Goal: Information Seeking & Learning: Learn about a topic

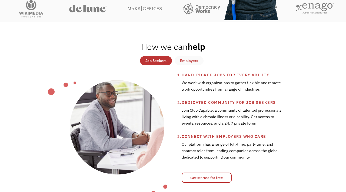
scroll to position [174, 0]
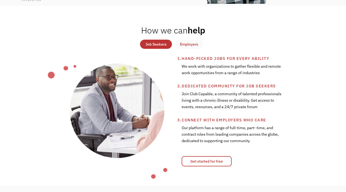
click at [151, 43] on div "Job Seekers" at bounding box center [155, 44] width 21 height 6
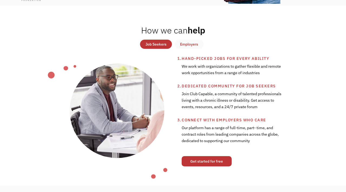
click at [206, 160] on link "Get started for free" at bounding box center [206, 161] width 50 height 10
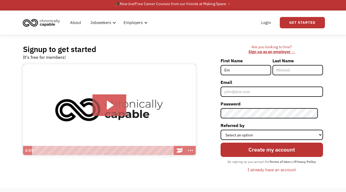
type input "Emily"
type input "Kouidri"
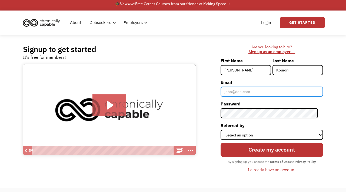
click at [245, 95] on input "Email" at bounding box center [271, 92] width 102 height 10
type input "[EMAIL_ADDRESS][DOMAIN_NAME]"
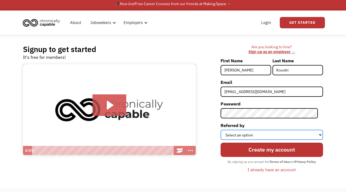
click at [252, 133] on select "Select an option Instagram Facebook Twitter Search Engine News Article Word of …" at bounding box center [271, 135] width 102 height 10
select select "Other"
click at [225, 130] on select "Select an option Instagram Facebook Twitter Search Engine News Article Word of …" at bounding box center [271, 135] width 102 height 10
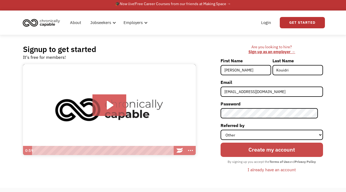
click at [269, 153] on input "Create my account" at bounding box center [271, 150] width 102 height 14
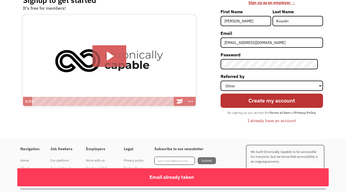
scroll to position [52, 0]
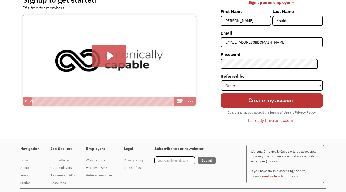
click at [270, 120] on div "I already have an account" at bounding box center [271, 120] width 48 height 6
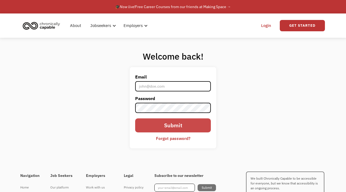
type input "[EMAIL_ADDRESS][DOMAIN_NAME]"
click at [157, 127] on input "Submit" at bounding box center [173, 126] width 76 height 14
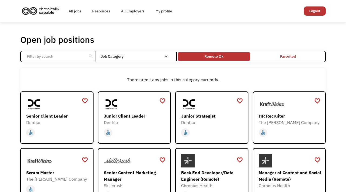
click at [215, 56] on div "Remote Ok" at bounding box center [213, 56] width 19 height 6
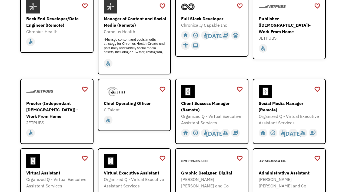
scroll to position [99, 0]
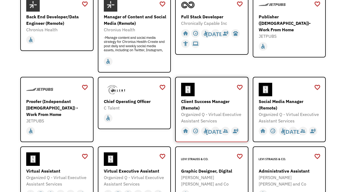
click at [189, 87] on img at bounding box center [188, 90] width 14 height 14
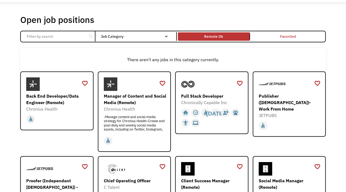
scroll to position [0, 0]
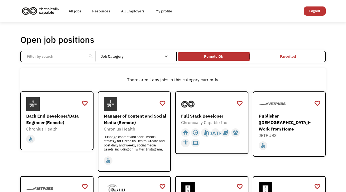
click at [81, 58] on input "Email Form" at bounding box center [53, 56] width 60 height 10
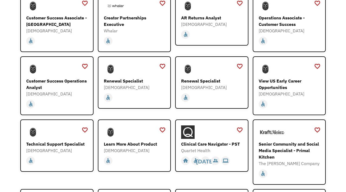
scroll to position [406, 0]
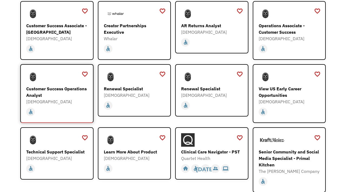
click at [79, 87] on div "Customer Success Operations Analyst" at bounding box center [57, 92] width 63 height 13
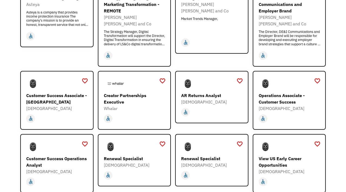
scroll to position [335, 0]
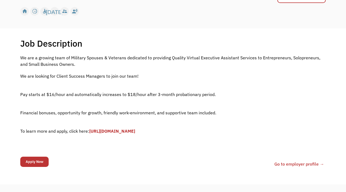
scroll to position [80, 0]
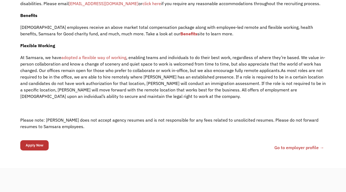
scroll to position [742, 0]
